Goal: Task Accomplishment & Management: Manage account settings

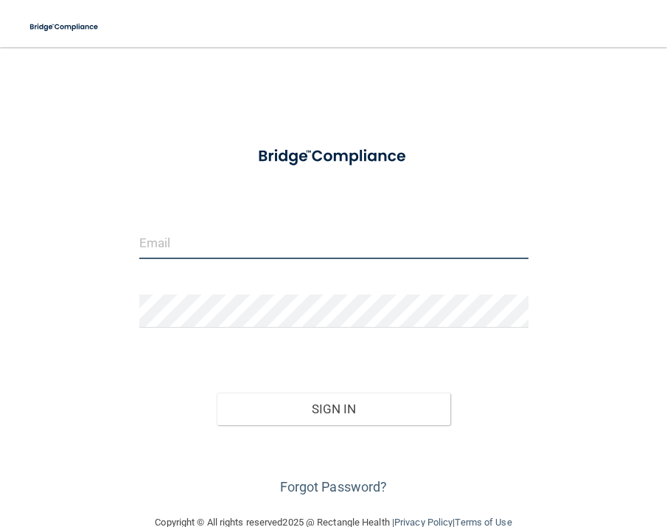
click at [178, 242] on input "email" at bounding box center [333, 242] width 389 height 33
click at [196, 235] on input "email" at bounding box center [333, 242] width 389 height 33
type input "sophelinahealthcare@protonmail.com"
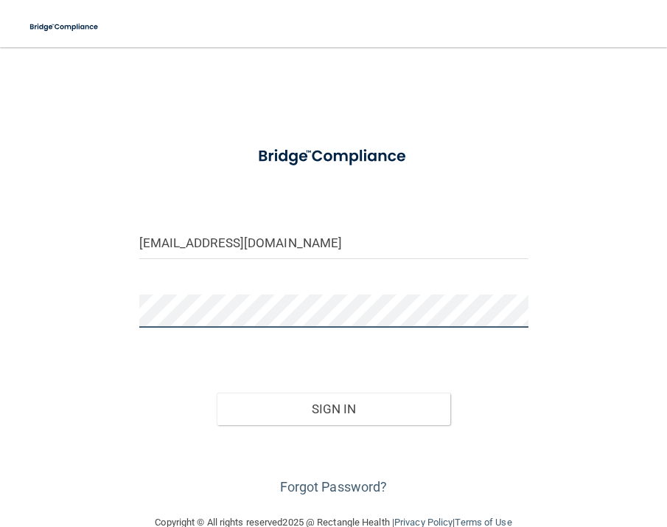
click at [217, 392] on button "Sign In" at bounding box center [334, 408] width 234 height 32
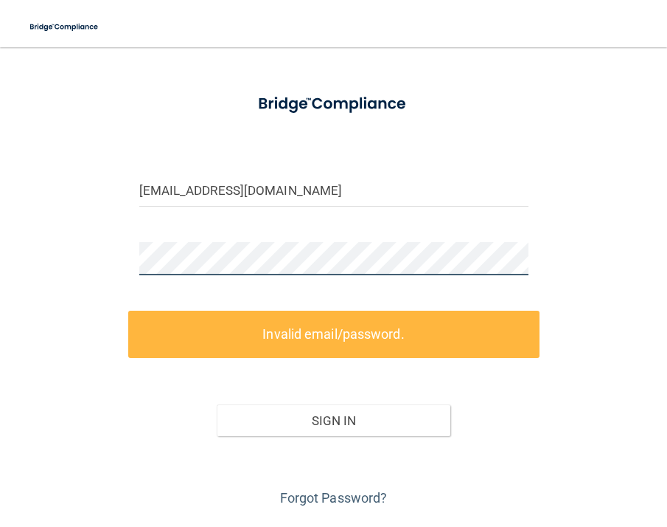
scroll to position [94, 0]
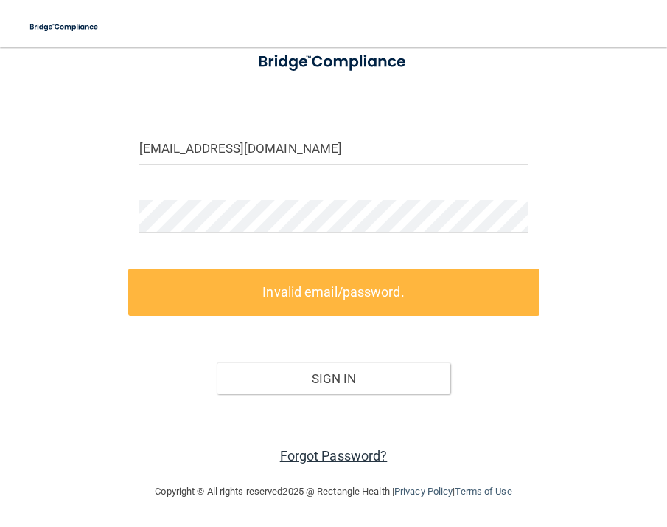
click at [312, 451] on link "Forgot Password?" at bounding box center [334, 455] width 108 height 15
